Goal: Find contact information: Find contact information

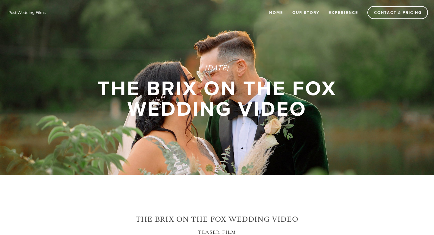
click at [347, 18] on nav "Home Our Story Experience Contact & Pricing" at bounding box center [238, 12] width 380 height 13
click at [404, 14] on link "Contact & Pricing" at bounding box center [398, 12] width 61 height 13
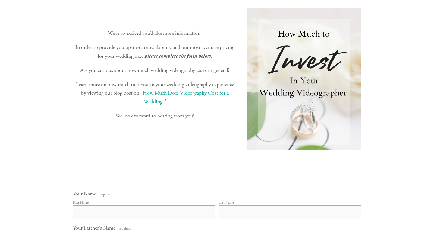
scroll to position [188, 0]
click at [188, 93] on link "How Much Does Videography Cost for a Wedding?" at bounding box center [186, 97] width 87 height 16
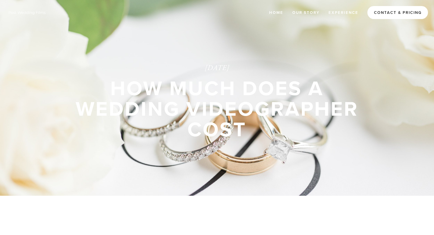
click at [394, 15] on link "Contact & Pricing" at bounding box center [398, 12] width 61 height 13
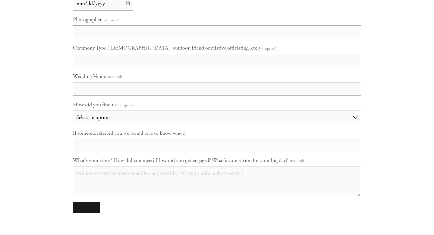
scroll to position [530, 0]
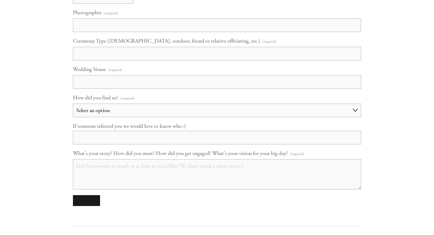
click at [281, 107] on select "Select an option Choose an answer Referral Instagram Google Facebook YouTube Ot…" at bounding box center [217, 110] width 288 height 14
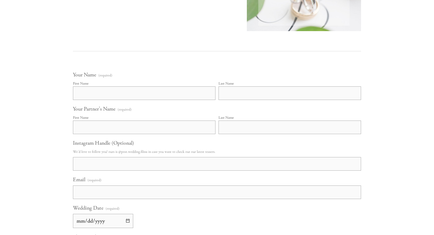
scroll to position [0, 0]
